Goal: Task Accomplishment & Management: Complete application form

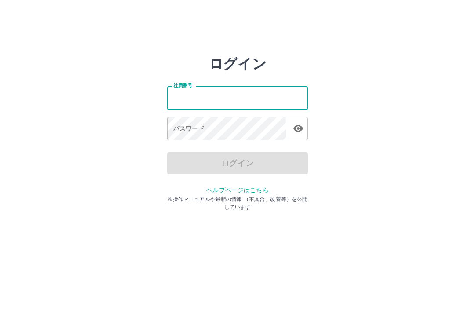
type input "*******"
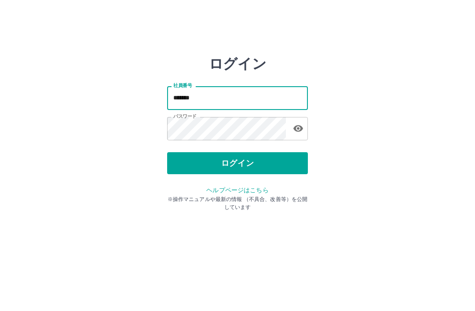
click at [246, 159] on button "ログイン" at bounding box center [237, 163] width 141 height 22
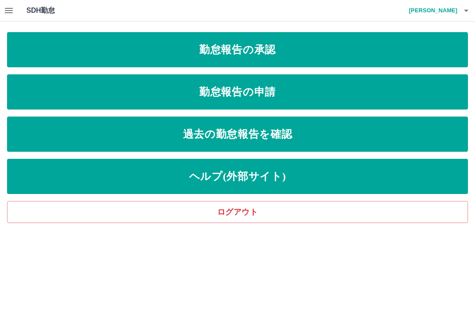
click at [10, 7] on icon "button" at bounding box center [9, 10] width 11 height 11
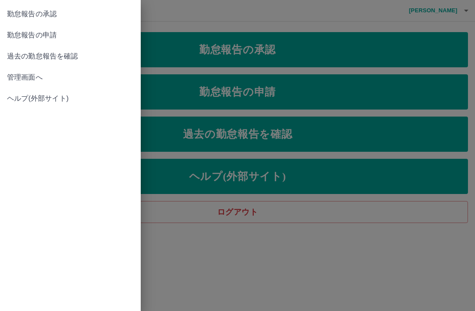
click at [37, 76] on span "管理画面へ" at bounding box center [70, 77] width 127 height 11
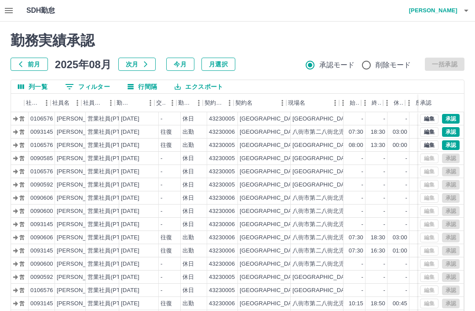
scroll to position [0, 57]
click at [13, 7] on icon "button" at bounding box center [9, 10] width 11 height 11
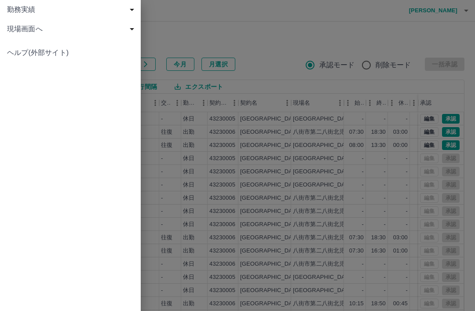
click at [40, 33] on span "現場画面へ" at bounding box center [72, 29] width 130 height 11
click at [44, 51] on span "現場画面へ" at bounding box center [75, 48] width 118 height 11
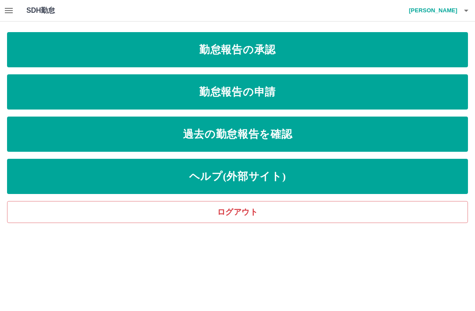
click at [286, 95] on link "勤怠報告の申請" at bounding box center [237, 91] width 460 height 35
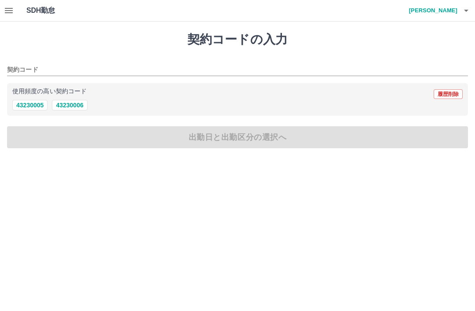
click at [79, 105] on button "43230006" at bounding box center [69, 105] width 35 height 11
type input "********"
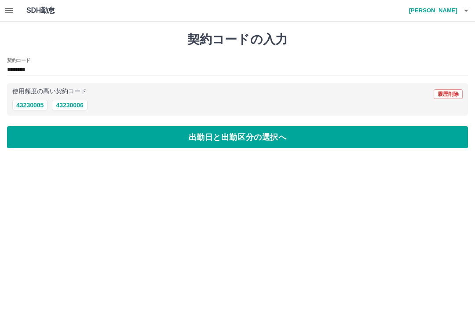
click at [245, 138] on button "出勤日と出勤区分の選択へ" at bounding box center [237, 137] width 460 height 22
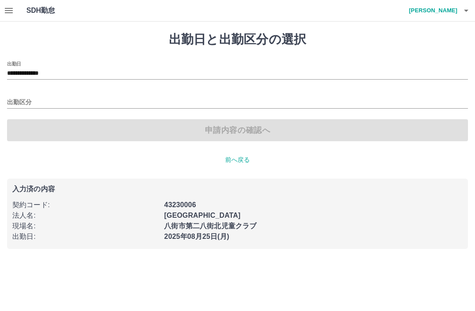
click at [54, 100] on input "出勤区分" at bounding box center [237, 102] width 460 height 11
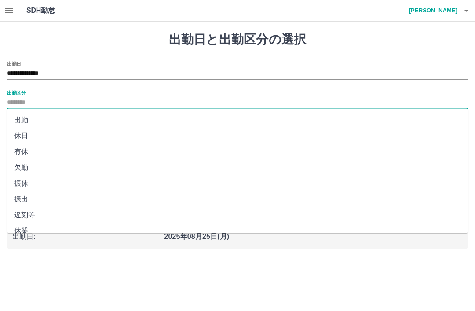
click at [31, 119] on li "出勤" at bounding box center [237, 120] width 460 height 16
type input "**"
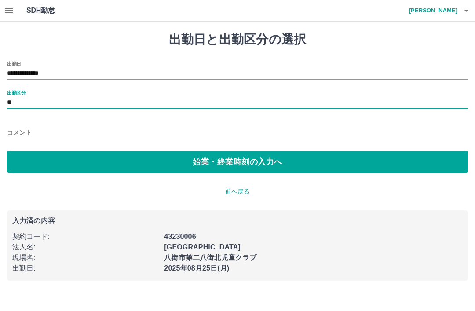
click at [260, 161] on button "始業・終業時刻の入力へ" at bounding box center [237, 162] width 460 height 22
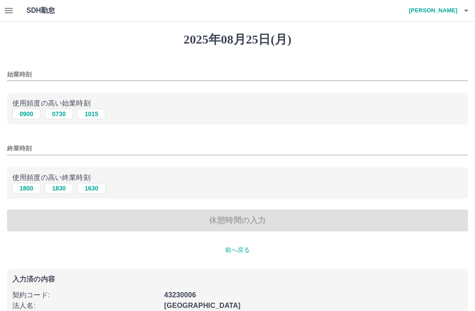
click at [64, 117] on button "0730" at bounding box center [59, 114] width 28 height 11
type input "****"
click at [95, 186] on button "1630" at bounding box center [91, 188] width 28 height 11
type input "****"
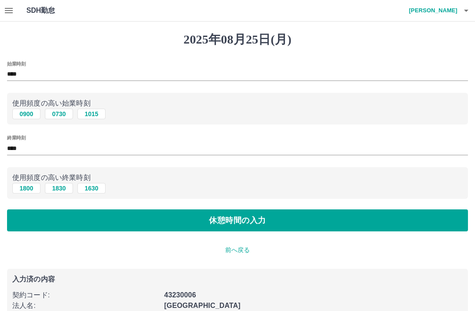
click at [249, 220] on button "休憩時間の入力" at bounding box center [237, 220] width 460 height 22
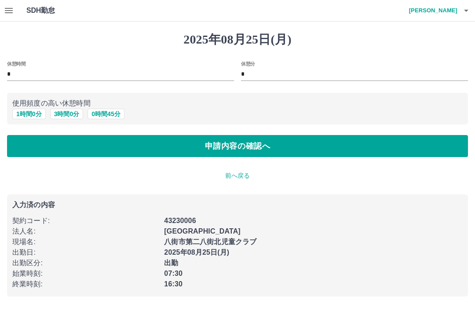
click at [37, 112] on button "1 時間 0 分" at bounding box center [28, 114] width 33 height 11
type input "*"
click at [26, 116] on button "1 時間 0 分" at bounding box center [28, 114] width 33 height 11
click at [249, 143] on button "申請内容の確認へ" at bounding box center [237, 146] width 460 height 22
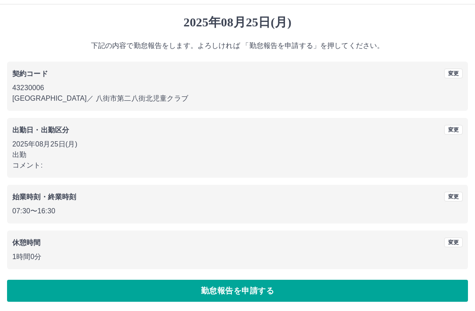
scroll to position [18, 0]
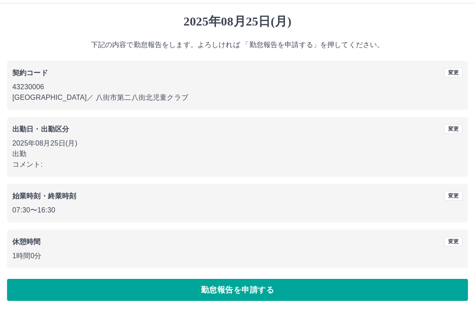
click at [260, 286] on button "勤怠報告を申請する" at bounding box center [237, 290] width 460 height 22
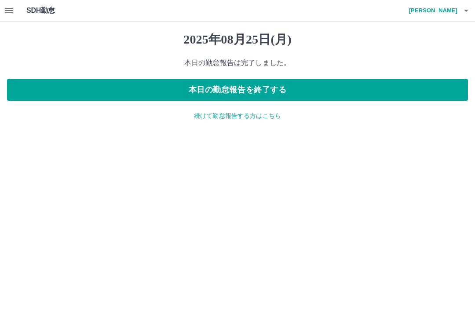
click at [468, 13] on icon "button" at bounding box center [465, 10] width 11 height 11
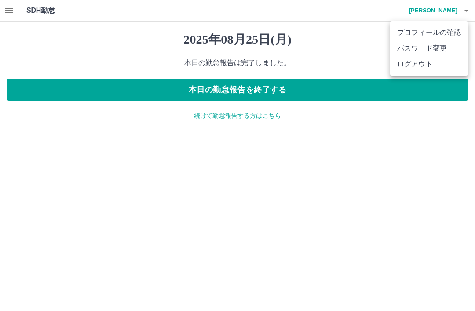
click at [348, 164] on div at bounding box center [237, 155] width 475 height 311
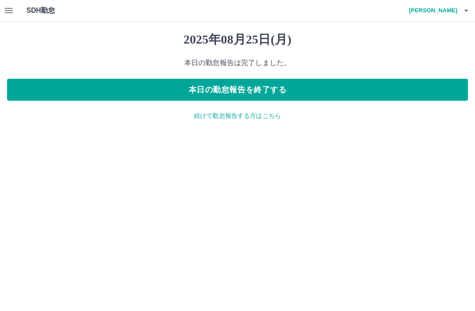
click at [12, 8] on icon "button" at bounding box center [9, 10] width 8 height 5
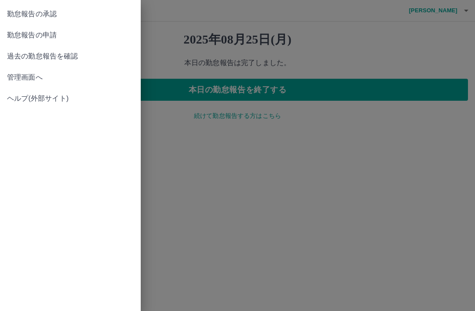
click at [40, 76] on span "管理画面へ" at bounding box center [70, 77] width 127 height 11
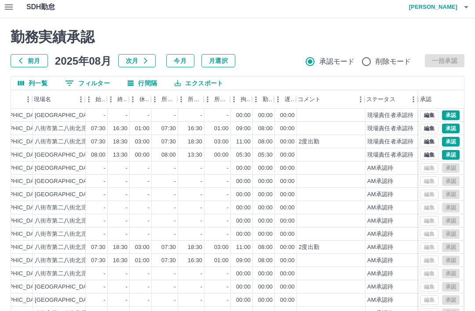
scroll to position [0, 315]
click at [469, 6] on icon "button" at bounding box center [465, 7] width 11 height 11
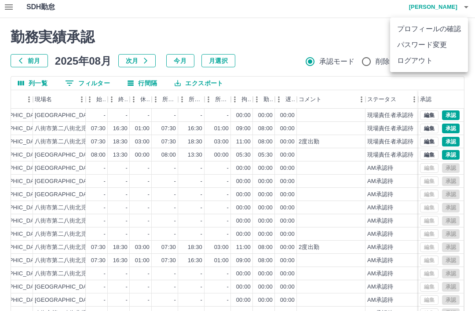
click at [415, 62] on li "ログアウト" at bounding box center [429, 61] width 78 height 16
